Goal: Information Seeking & Learning: Learn about a topic

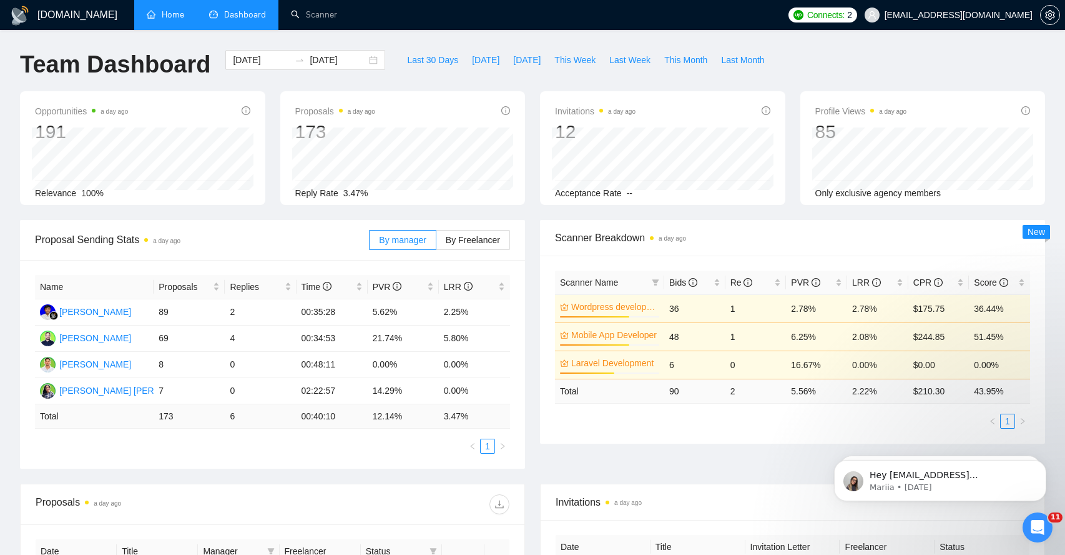
click at [182, 15] on link "Home" at bounding box center [165, 14] width 37 height 11
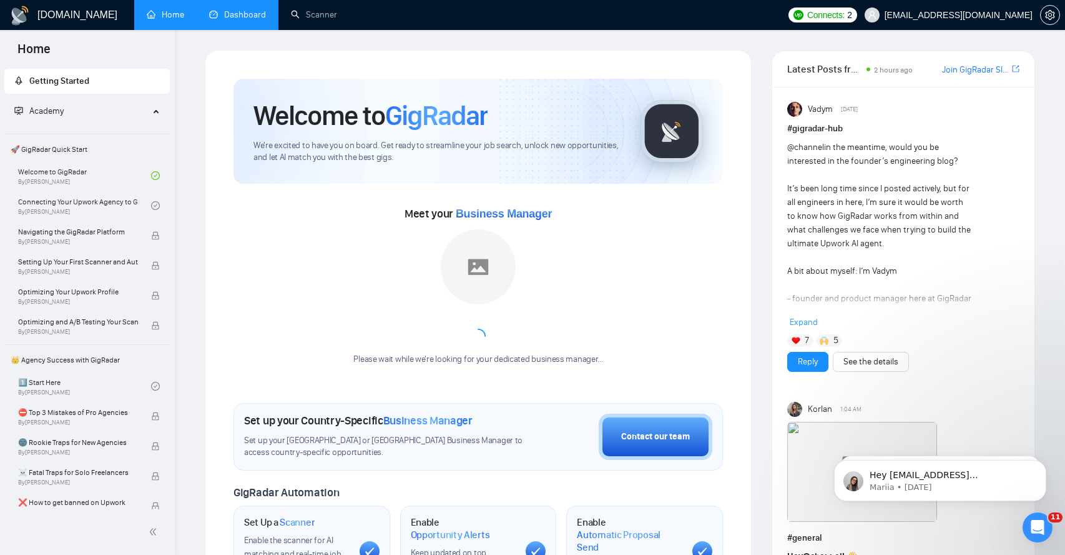
click at [245, 18] on link "Dashboard" at bounding box center [237, 14] width 57 height 11
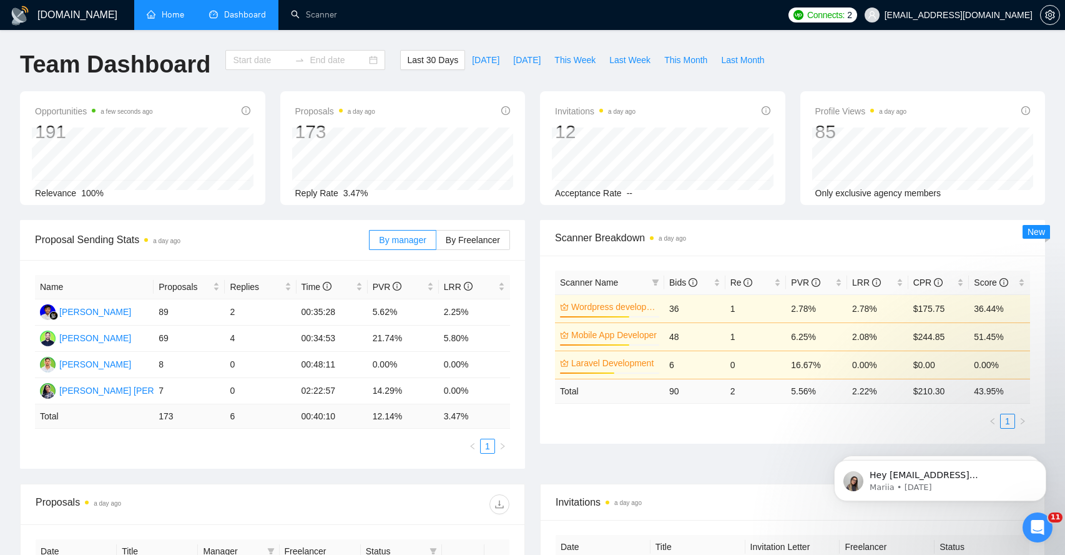
type input "[DATE]"
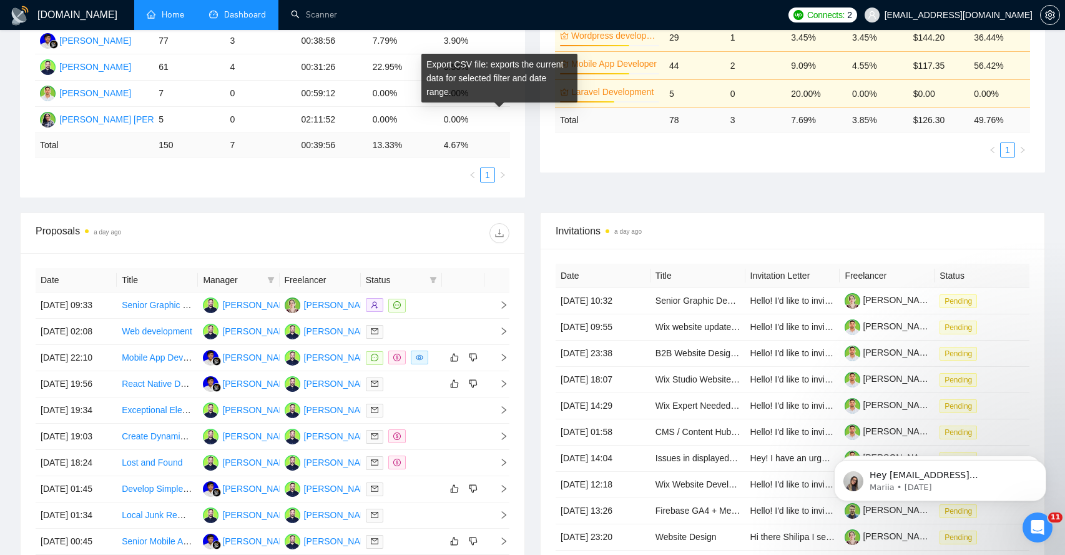
scroll to position [274, 0]
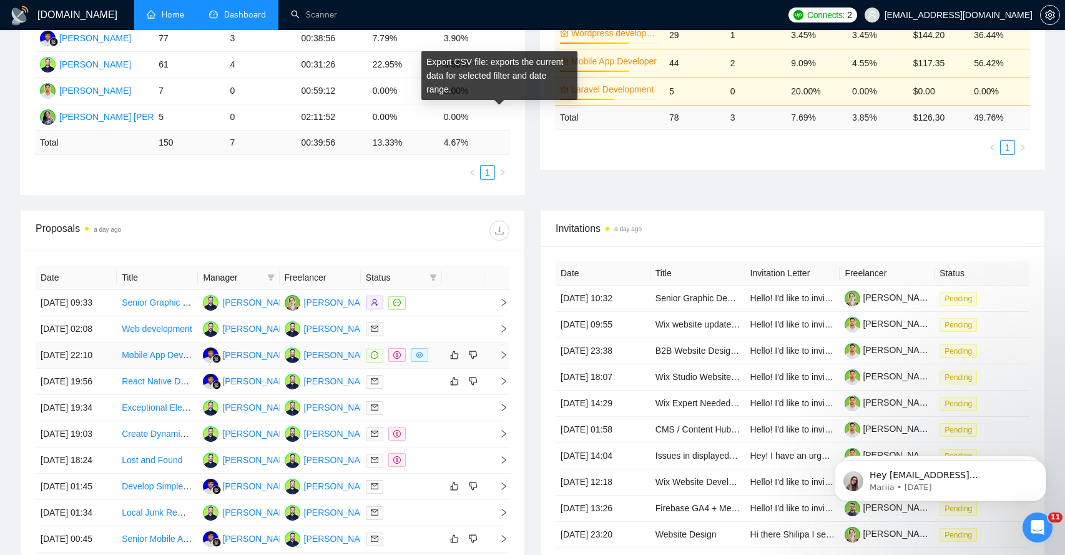
click at [505, 359] on icon "right" at bounding box center [504, 354] width 9 height 9
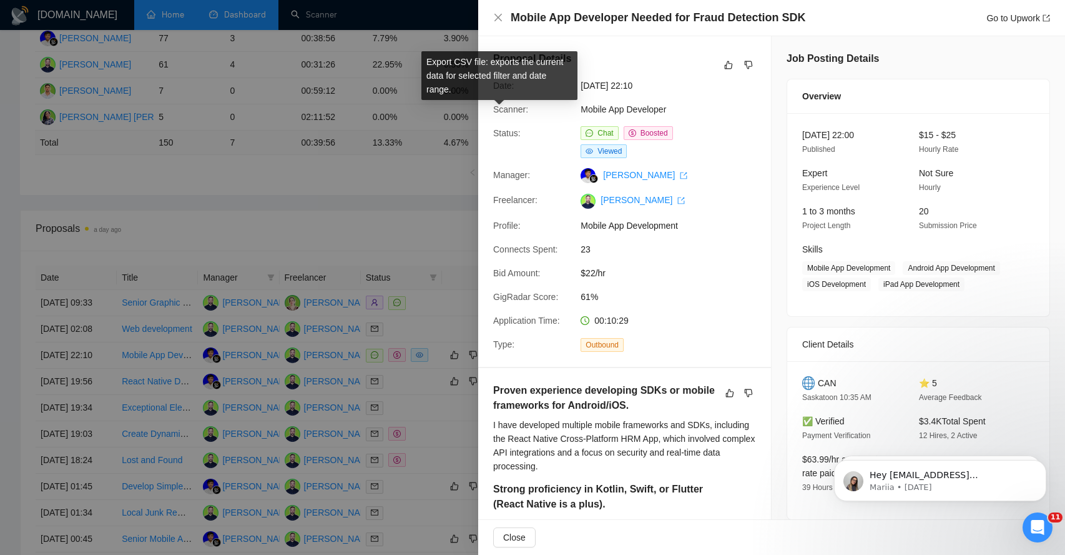
click at [584, 442] on div "I have developed multiple mobile frameworks and SDKs, including the React Nativ…" at bounding box center [624, 445] width 263 height 55
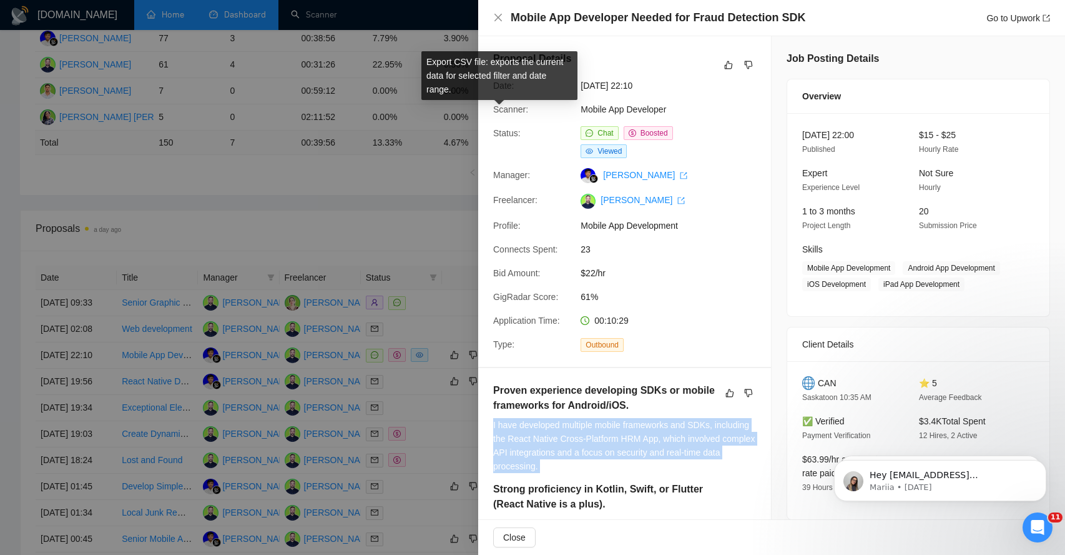
click at [584, 442] on div "I have developed multiple mobile frameworks and SDKs, including the React Nativ…" at bounding box center [624, 445] width 263 height 55
click at [542, 450] on div "I have developed multiple mobile frameworks and SDKs, including the React Nativ…" at bounding box center [624, 445] width 263 height 55
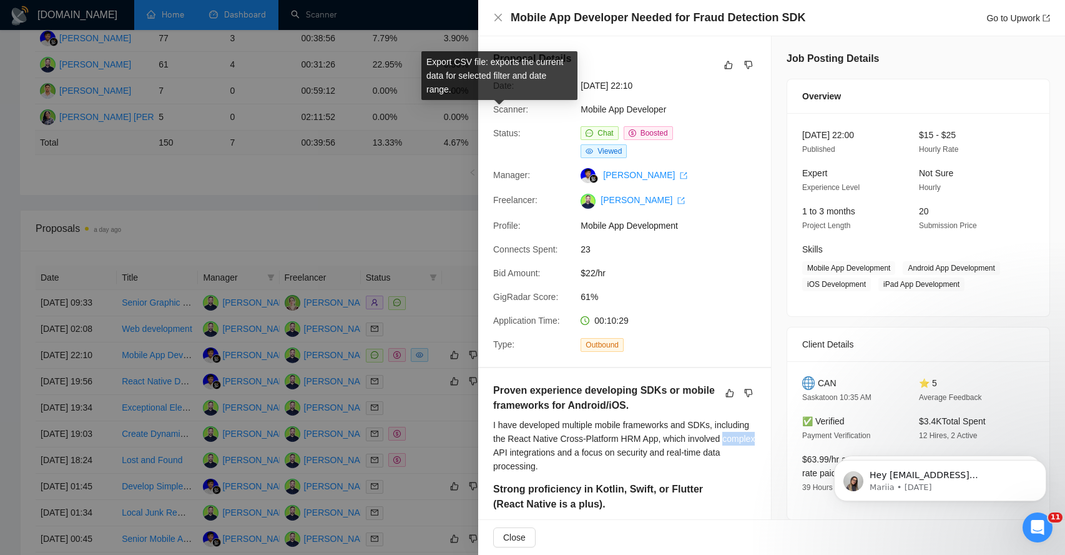
click at [542, 450] on div "I have developed multiple mobile frameworks and SDKs, including the React Nativ…" at bounding box center [624, 445] width 263 height 55
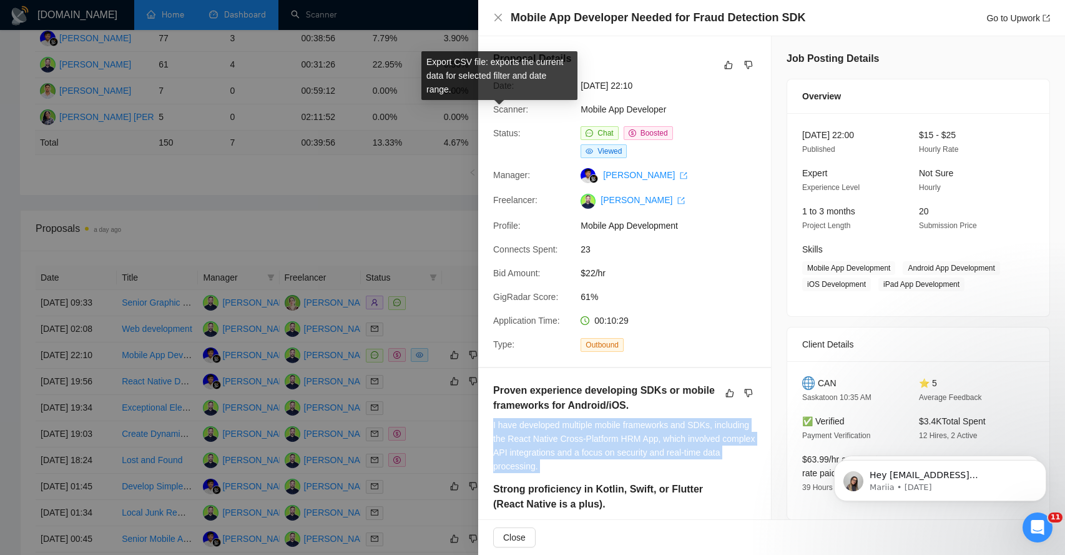
click at [542, 450] on div "I have developed multiple mobile frameworks and SDKs, including the React Nativ…" at bounding box center [624, 445] width 263 height 55
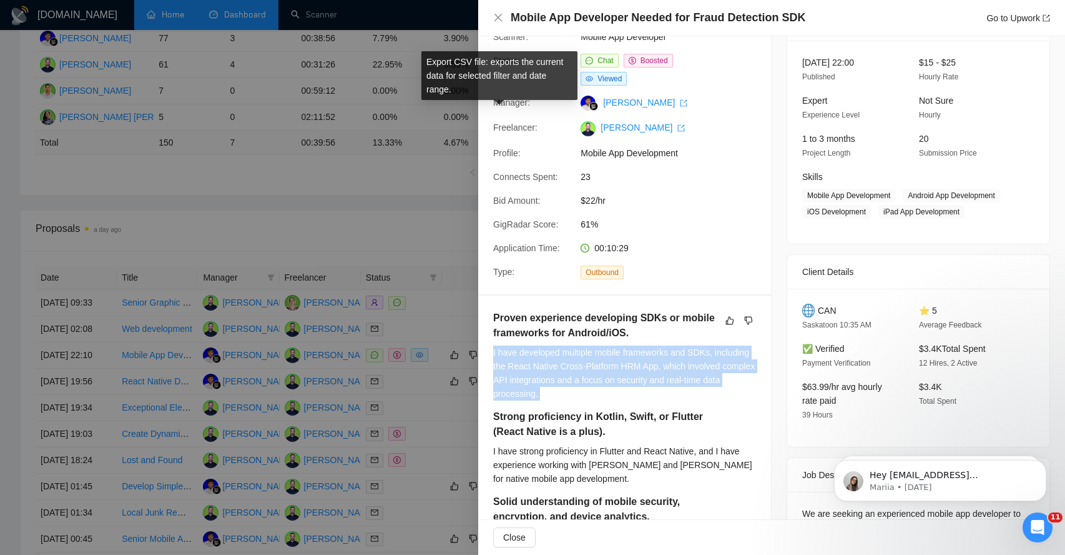
scroll to position [77, 0]
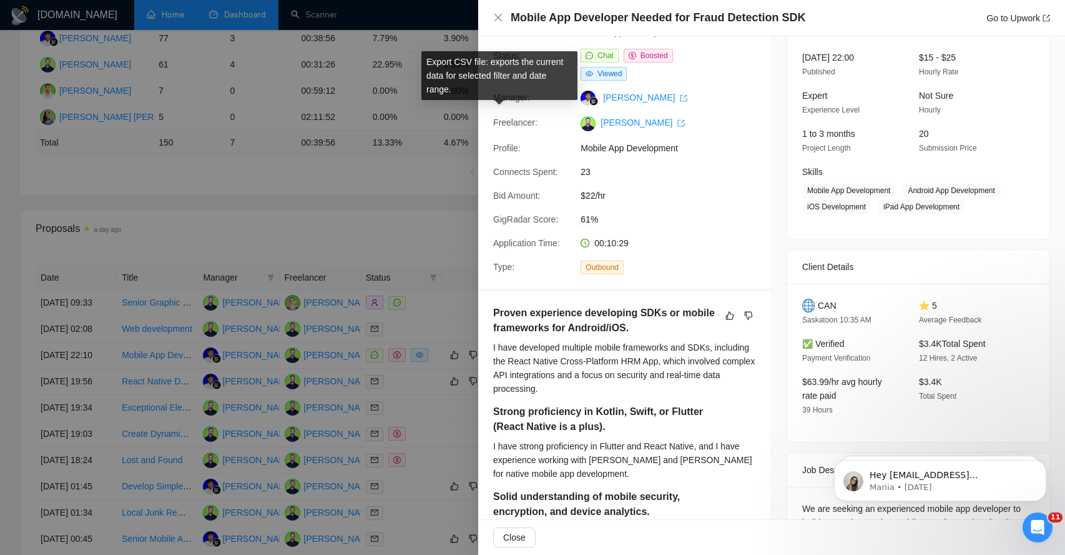
click at [541, 462] on div "I have strong proficiency in Flutter and React Native, and I have experience wo…" at bounding box center [624, 459] width 263 height 41
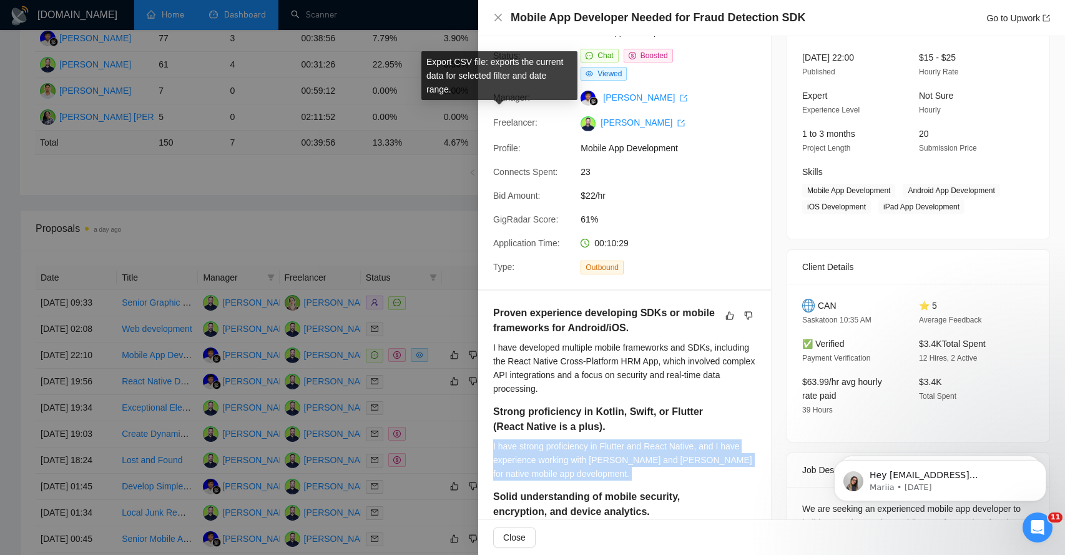
click at [541, 462] on div "I have strong proficiency in Flutter and React Native, and I have experience wo…" at bounding box center [624, 459] width 263 height 41
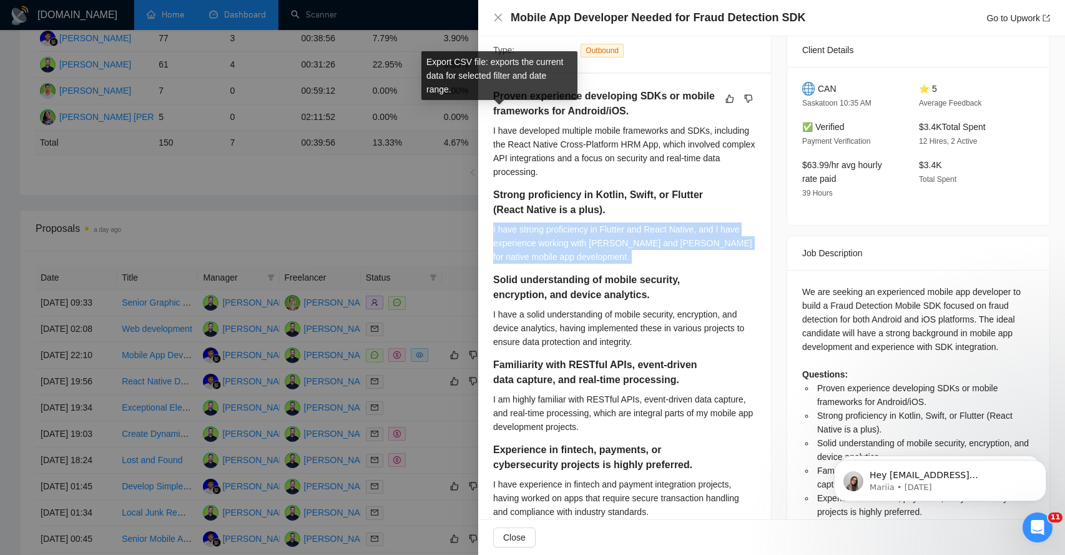
scroll to position [314, 0]
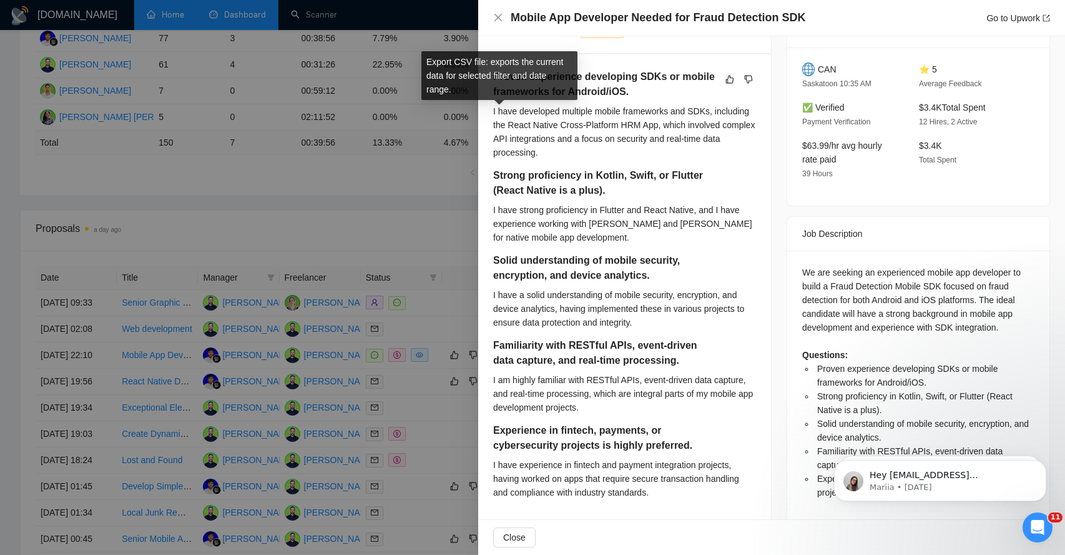
click at [545, 316] on div "I have a solid understanding of mobile security, encryption, and device analyti…" at bounding box center [624, 308] width 263 height 41
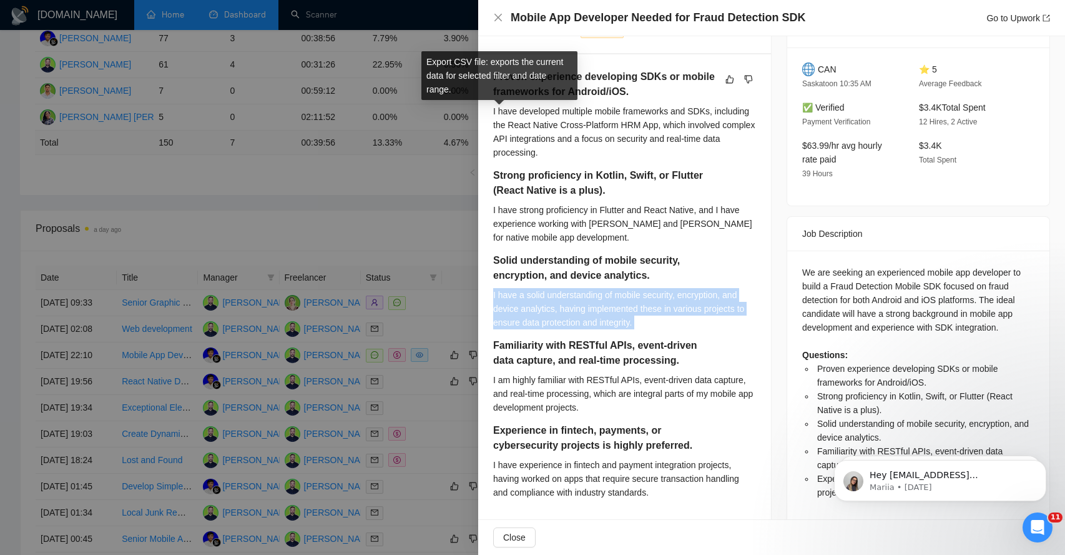
click at [545, 316] on div "I have a solid understanding of mobile security, encryption, and device analyti…" at bounding box center [624, 308] width 263 height 41
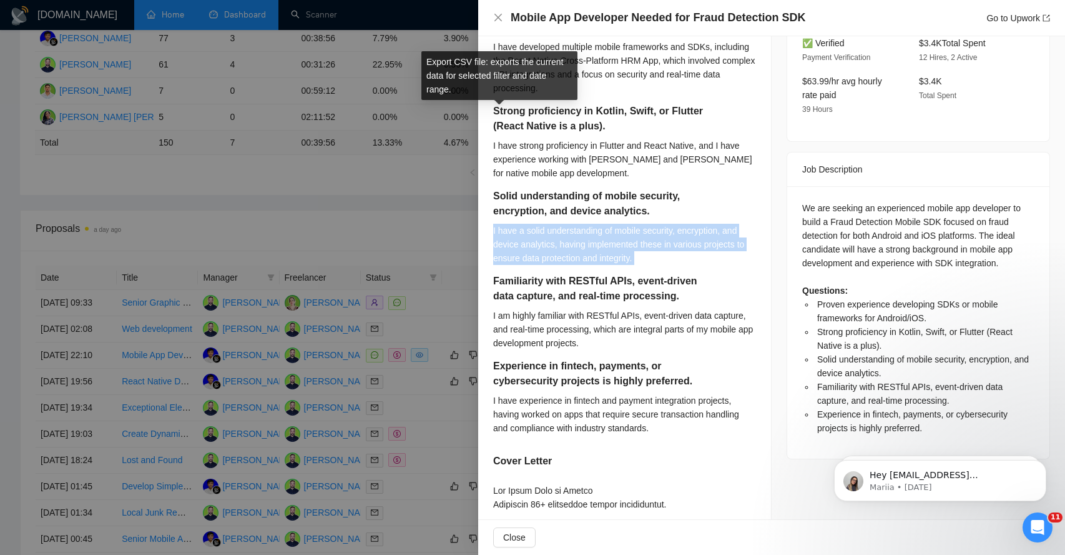
scroll to position [437, 0]
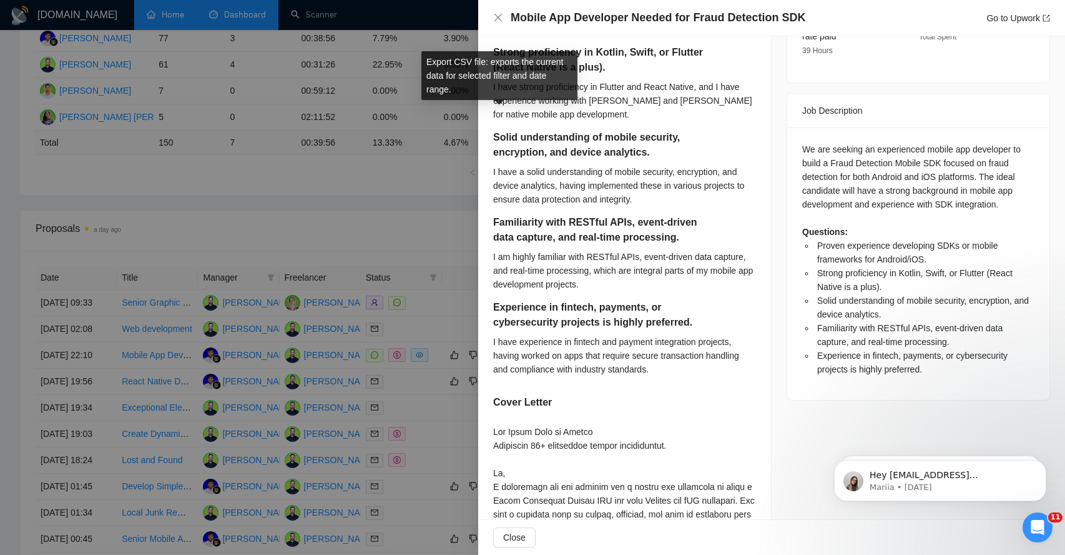
click at [542, 285] on div "I am highly familiar with RESTful APIs, event-driven data capture, and real-tim…" at bounding box center [624, 270] width 263 height 41
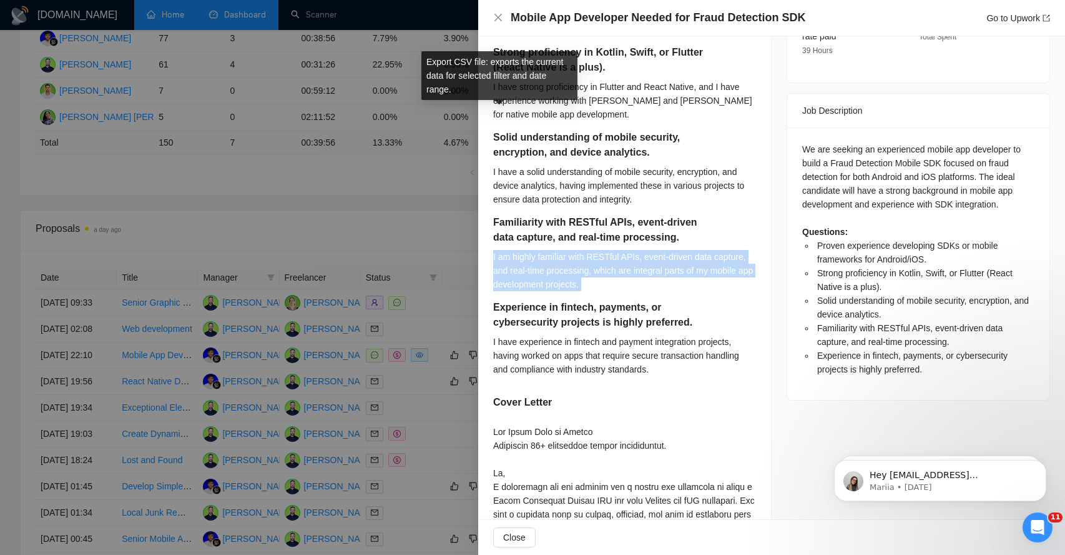
click at [542, 285] on div "I am highly familiar with RESTful APIs, event-driven data capture, and real-tim…" at bounding box center [624, 270] width 263 height 41
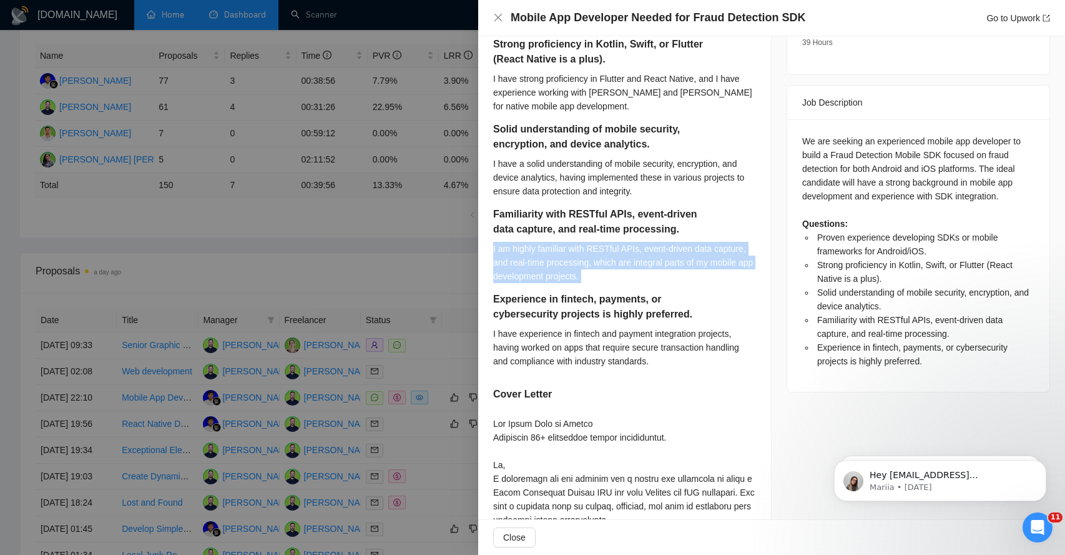
scroll to position [534, 0]
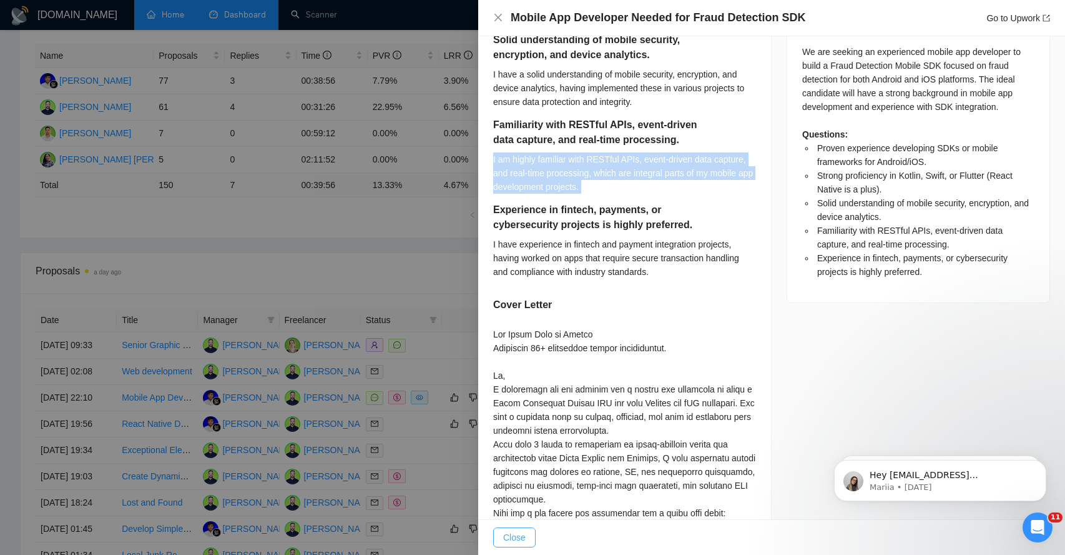
click at [505, 537] on span "Close" at bounding box center [514, 537] width 22 height 14
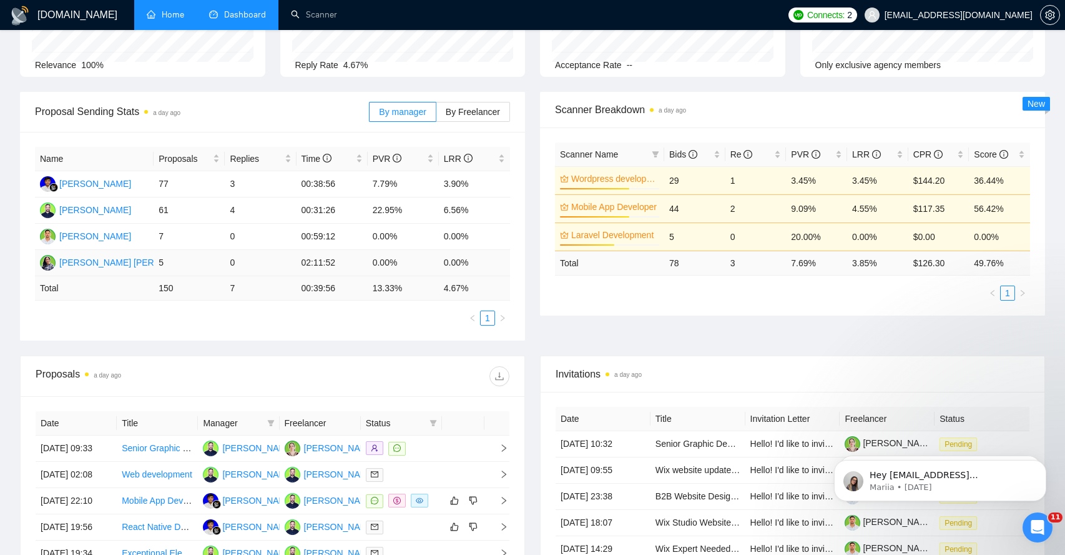
scroll to position [402, 0]
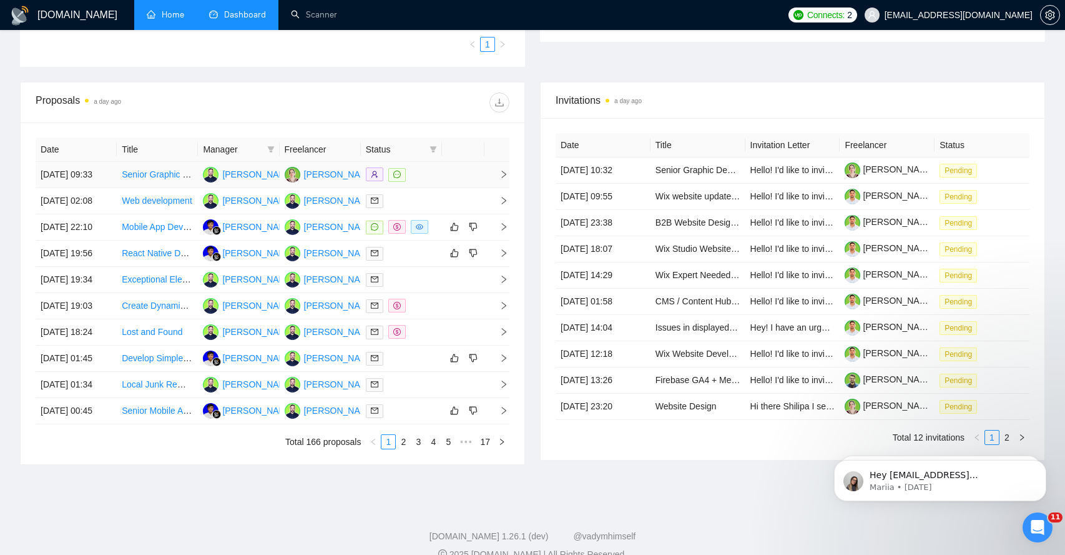
click at [503, 185] on td at bounding box center [497, 175] width 25 height 26
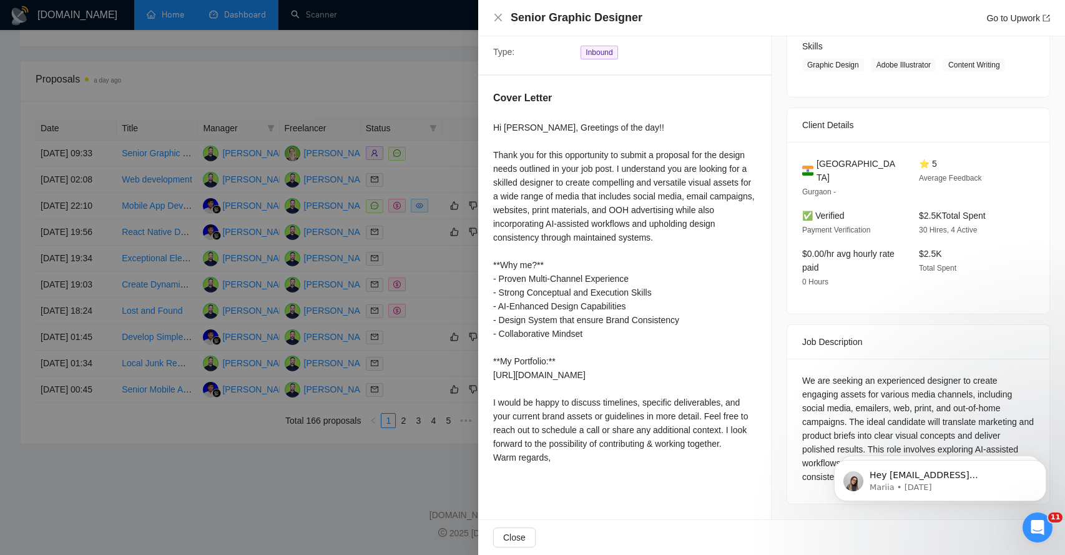
scroll to position [541, 0]
click at [819, 377] on div "We are seeking an experienced designer to create engaging assets for various me…" at bounding box center [919, 428] width 232 height 110
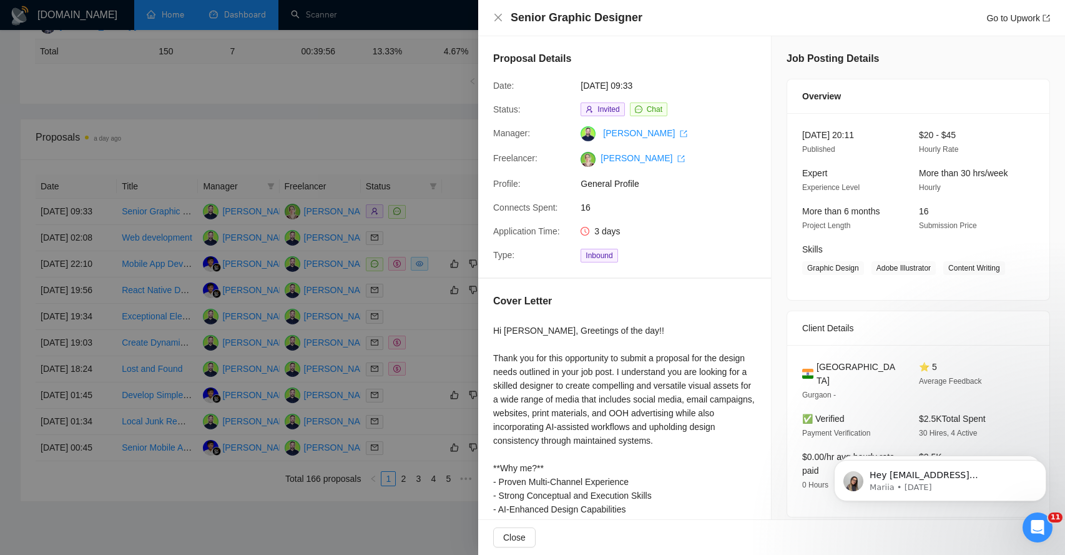
scroll to position [360, 0]
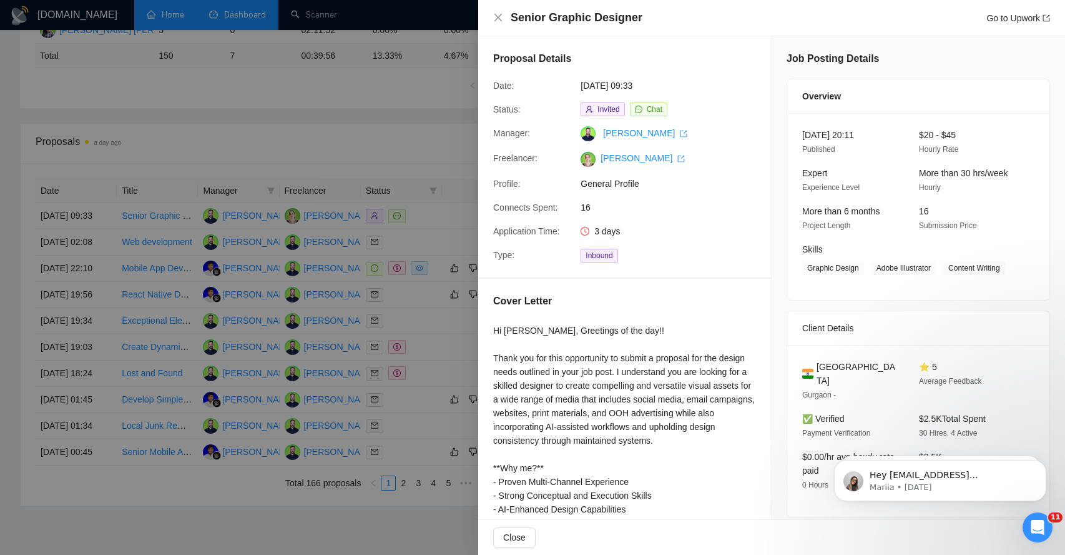
click at [310, 120] on div at bounding box center [532, 277] width 1065 height 555
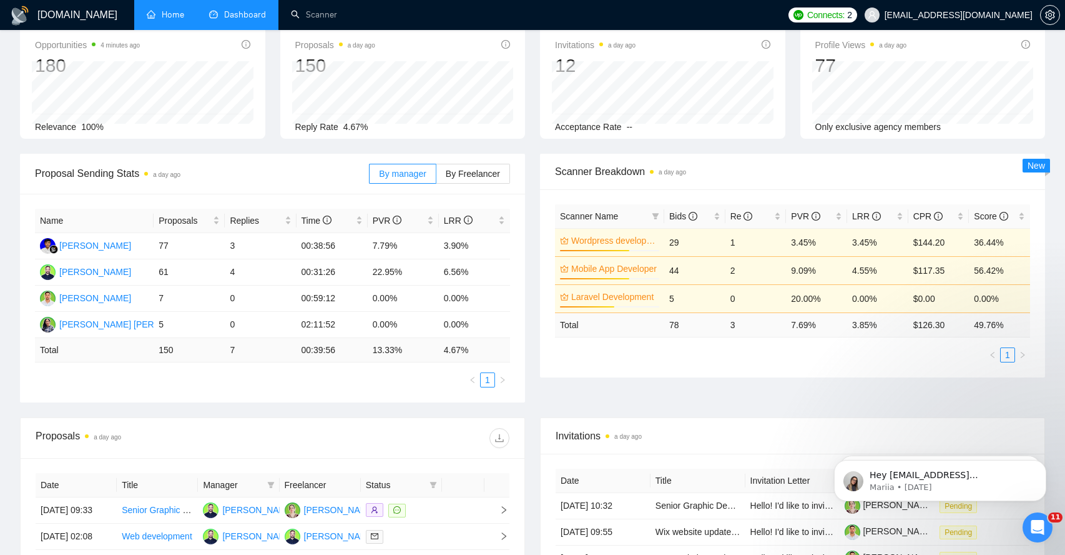
scroll to position [0, 0]
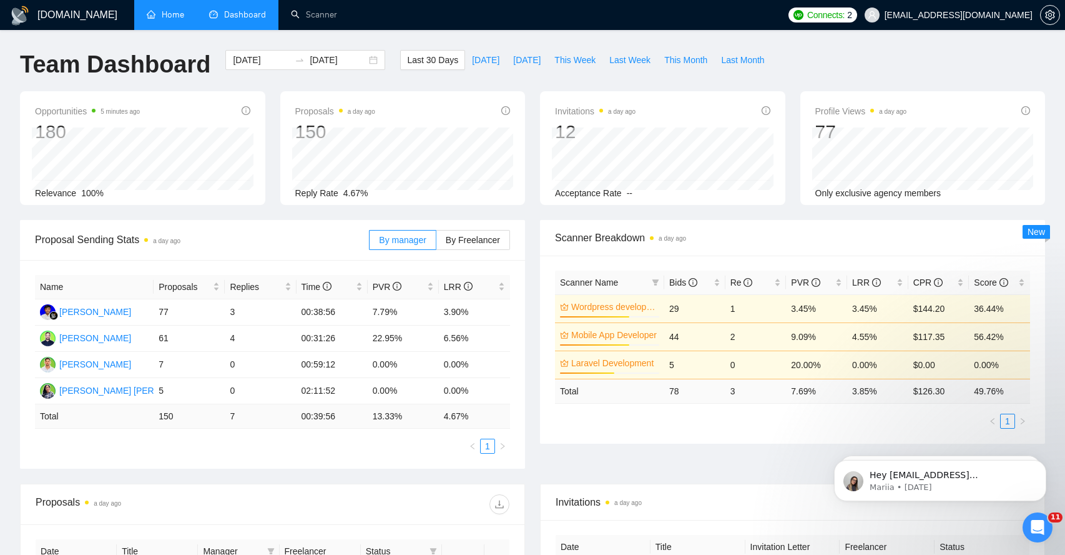
click at [157, 17] on link "Home" at bounding box center [165, 14] width 37 height 11
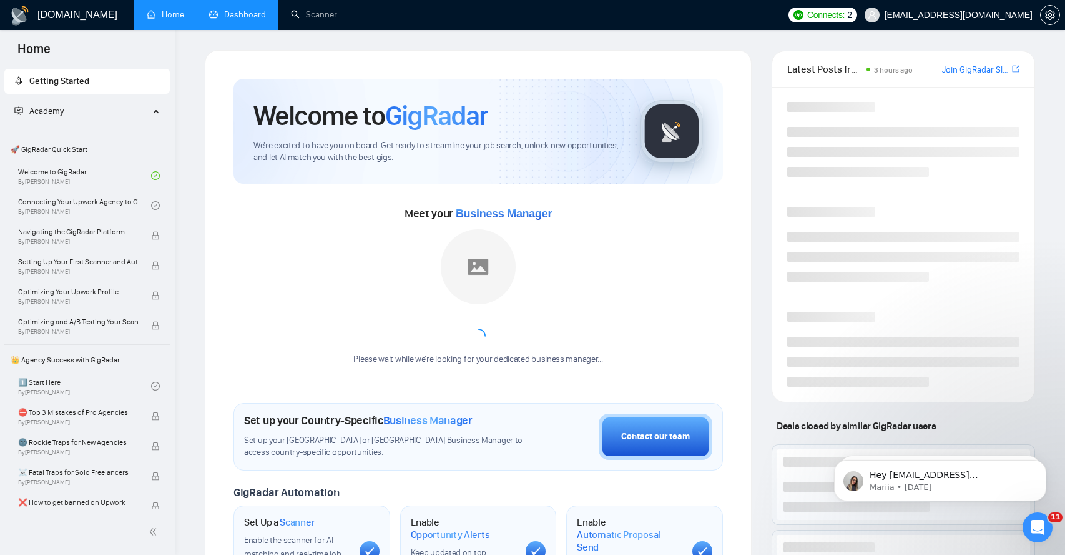
click at [257, 16] on link "Dashboard" at bounding box center [237, 14] width 57 height 11
